Goal: Transaction & Acquisition: Download file/media

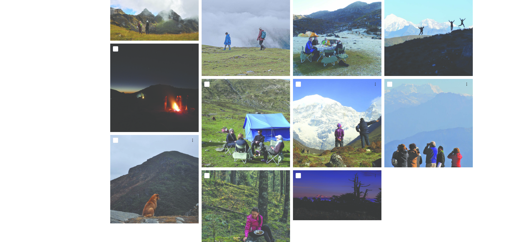
scroll to position [386, 0]
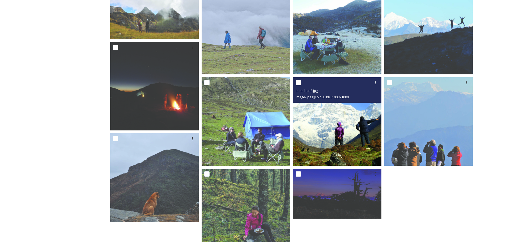
click at [337, 117] on img at bounding box center [337, 121] width 88 height 88
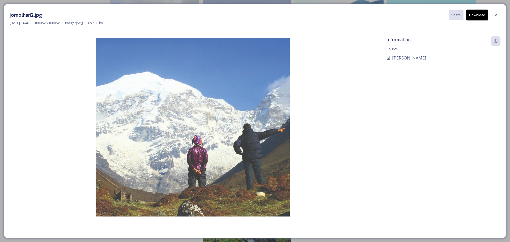
click at [474, 16] on button "Download" at bounding box center [477, 15] width 22 height 11
click at [498, 15] on div at bounding box center [496, 15] width 10 height 10
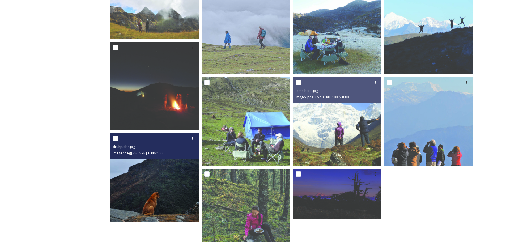
click at [163, 174] on img at bounding box center [154, 177] width 88 height 88
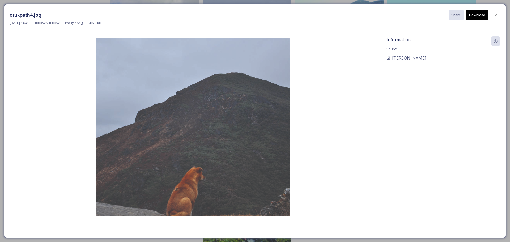
click at [475, 13] on button "Download" at bounding box center [477, 15] width 22 height 11
click at [494, 14] on icon at bounding box center [496, 15] width 4 height 4
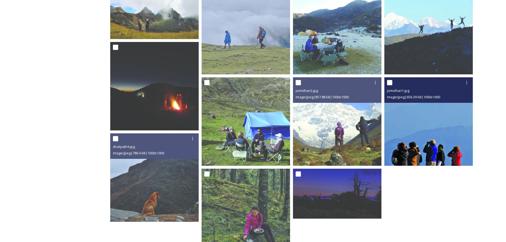
click at [441, 108] on img at bounding box center [429, 121] width 88 height 88
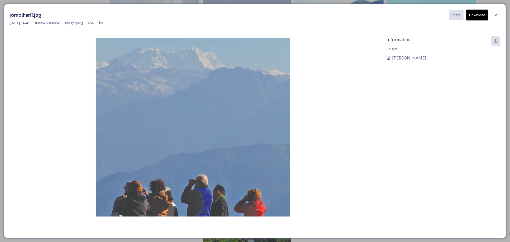
click at [473, 13] on button "Download" at bounding box center [477, 15] width 22 height 11
click at [497, 13] on icon at bounding box center [496, 15] width 4 height 4
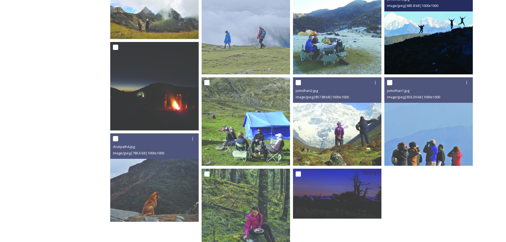
click at [440, 31] on img at bounding box center [429, 30] width 88 height 88
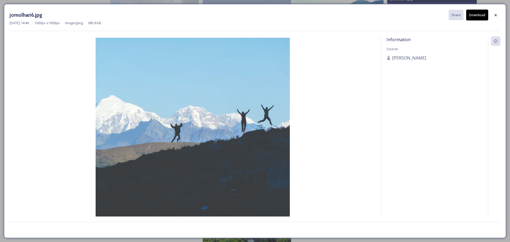
click at [473, 18] on button "Download" at bounding box center [477, 15] width 22 height 11
click at [497, 14] on icon at bounding box center [496, 15] width 4 height 4
